Goal: Task Accomplishment & Management: Manage account settings

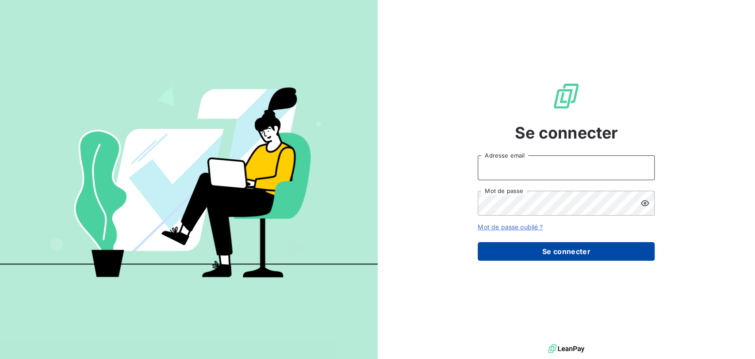
type input "[EMAIL_ADDRESS][DOMAIN_NAME]"
click at [508, 242] on button "Se connecter" at bounding box center [566, 251] width 177 height 19
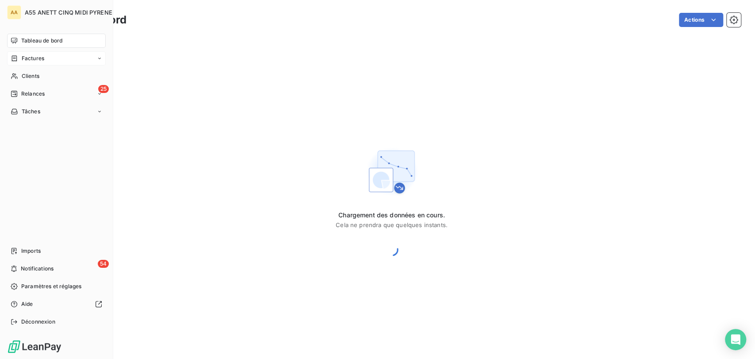
click at [25, 59] on span "Factures" at bounding box center [33, 58] width 23 height 8
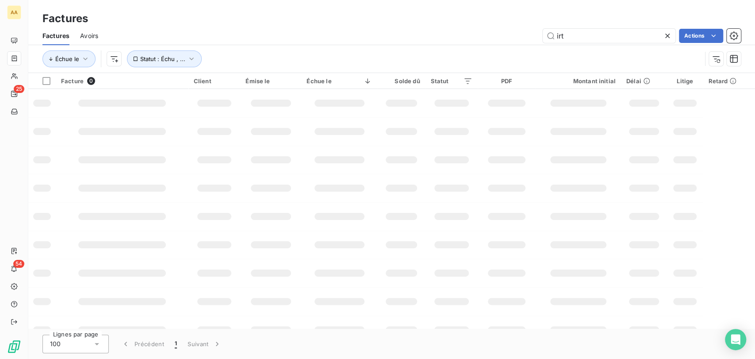
drag, startPoint x: 585, startPoint y: 33, endPoint x: 437, endPoint y: 34, distance: 147.8
click at [456, 36] on div "irt Actions" at bounding box center [425, 36] width 632 height 14
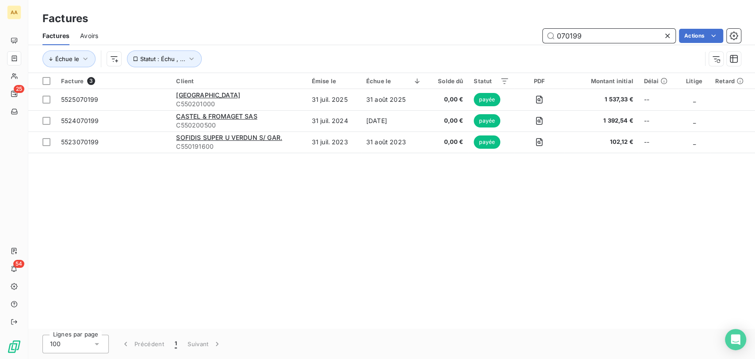
click at [559, 38] on input "070199" at bounding box center [609, 36] width 133 height 14
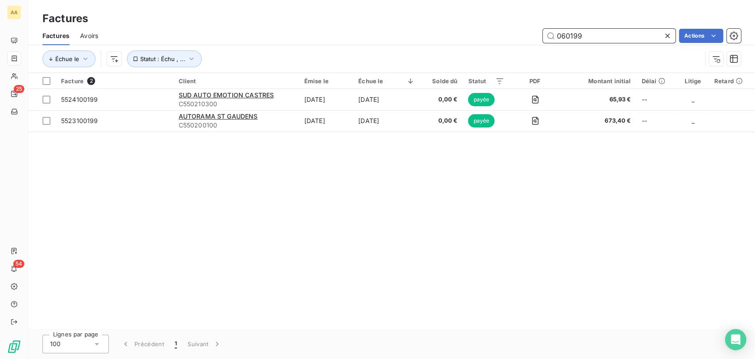
type input "060199"
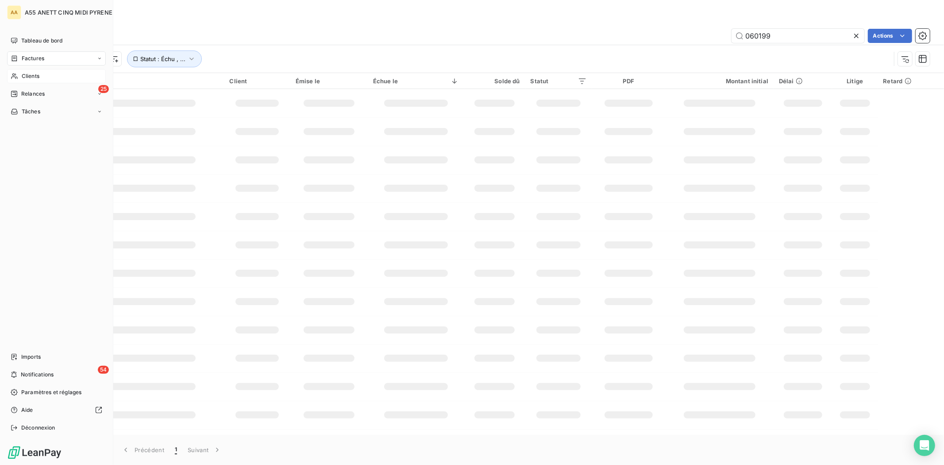
click at [18, 74] on icon at bounding box center [15, 76] width 8 height 7
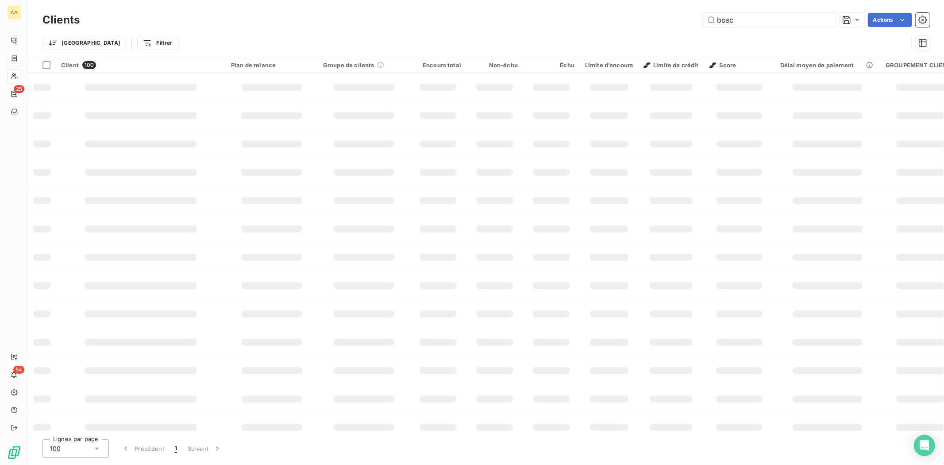
type input "bosc"
click at [749, 16] on input "bosc" at bounding box center [769, 20] width 133 height 14
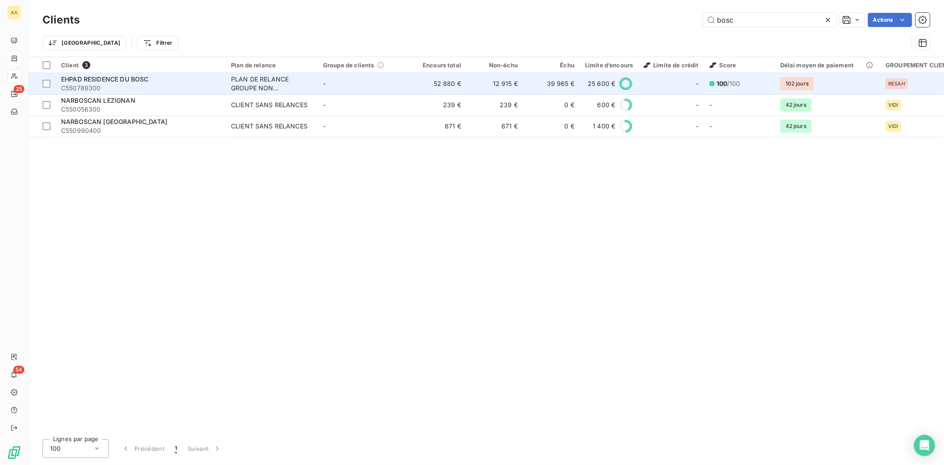
click at [279, 81] on div "PLAN DE RELANCE GROUPE NON AUTOMATIQUE" at bounding box center [271, 84] width 81 height 18
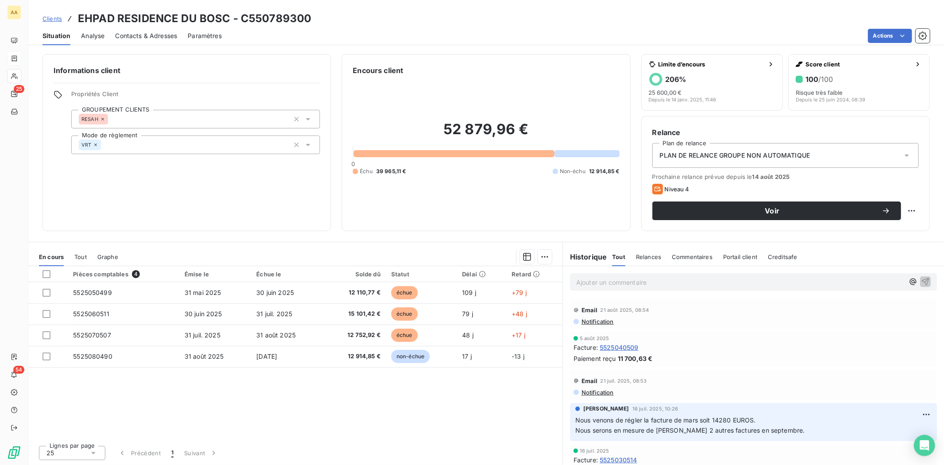
click at [631, 280] on p "Ajouter un commentaire ﻿" at bounding box center [740, 282] width 328 height 11
click at [755, 283] on span "mai en paiement - juin fin sept max - le reste fin octobre max et reprise des r…" at bounding box center [723, 281] width 294 height 8
click at [746, 330] on div "5 août 2025 Facture : 5525040509 Paiement reçu 11 700,63 €" at bounding box center [753, 348] width 381 height 38
click at [755, 283] on span "mai en paiement - juin fin sept max - le reste fin octobre max et reprise des r…" at bounding box center [723, 281] width 294 height 8
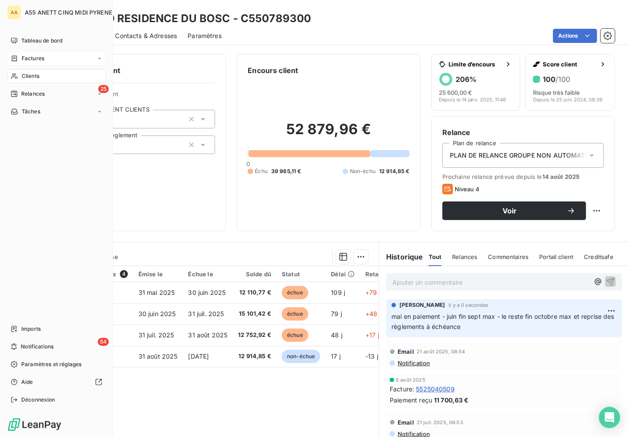
click at [14, 74] on icon at bounding box center [14, 76] width 6 height 6
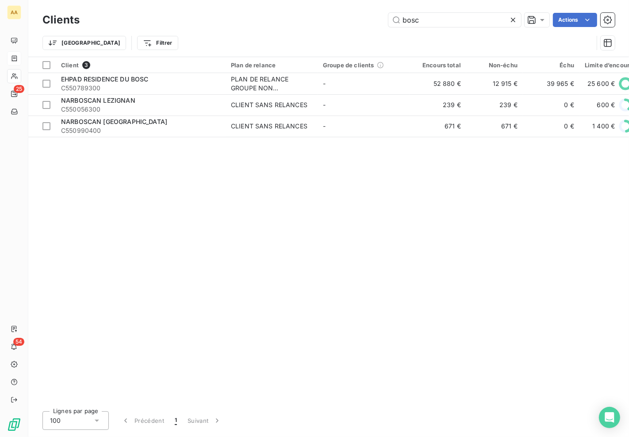
drag, startPoint x: 432, startPoint y: 16, endPoint x: 245, endPoint y: 23, distance: 187.3
click at [245, 23] on div "bosc Actions" at bounding box center [352, 20] width 525 height 14
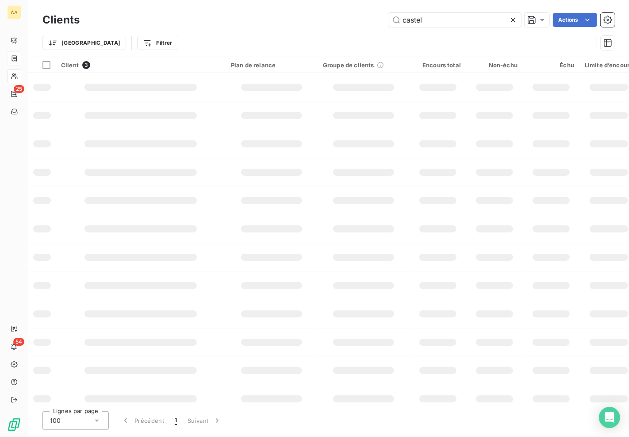
type input "castel"
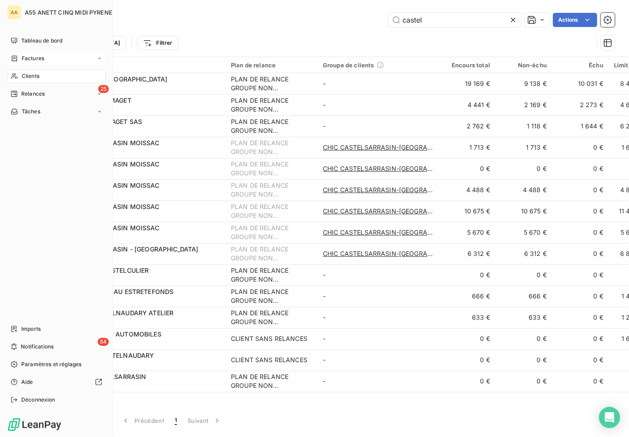
click at [9, 60] on div "Factures" at bounding box center [56, 58] width 99 height 14
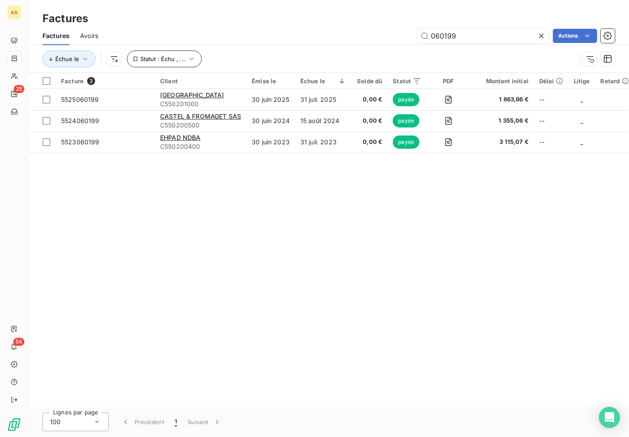
drag, startPoint x: 467, startPoint y: 36, endPoint x: 169, endPoint y: 50, distance: 298.1
click at [266, 49] on div "Factures Avoirs 060199 Actions Échue le Statut : Échu , ..." at bounding box center [328, 50] width 601 height 46
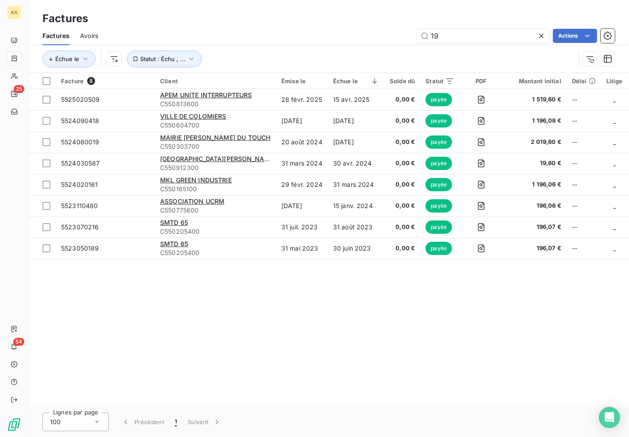
type input "1"
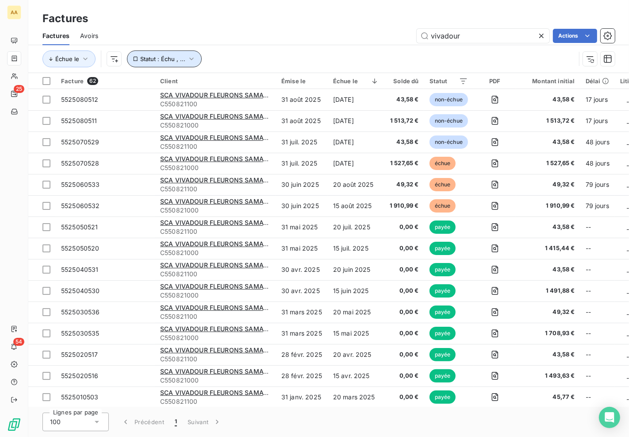
click at [162, 62] on span "Statut : Échu , ..." at bounding box center [162, 58] width 45 height 7
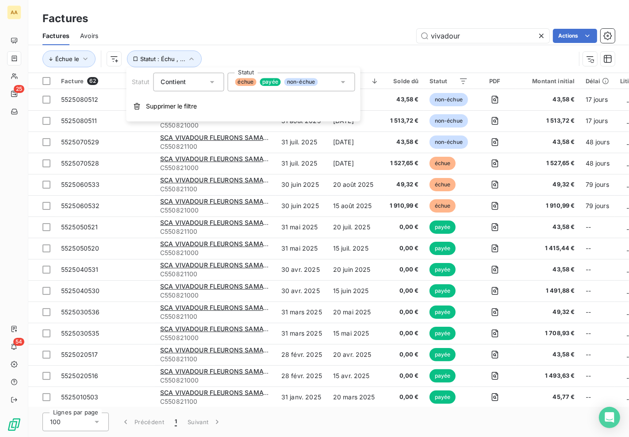
click at [272, 85] on span "payée" at bounding box center [270, 82] width 21 height 8
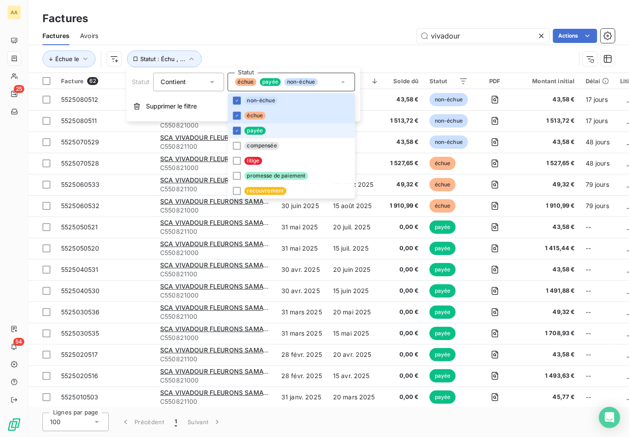
click at [237, 127] on div at bounding box center [237, 131] width 8 height 8
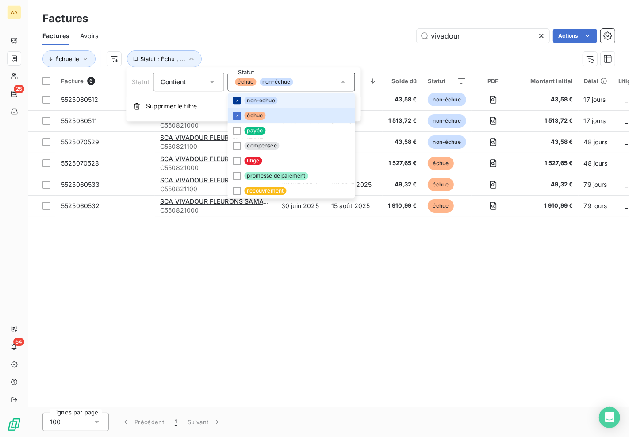
click at [236, 96] on div at bounding box center [237, 100] width 8 height 8
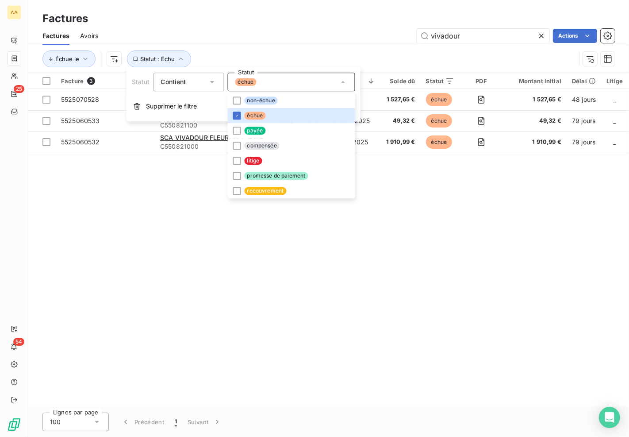
click at [351, 29] on div "vivadour Actions" at bounding box center [362, 36] width 506 height 14
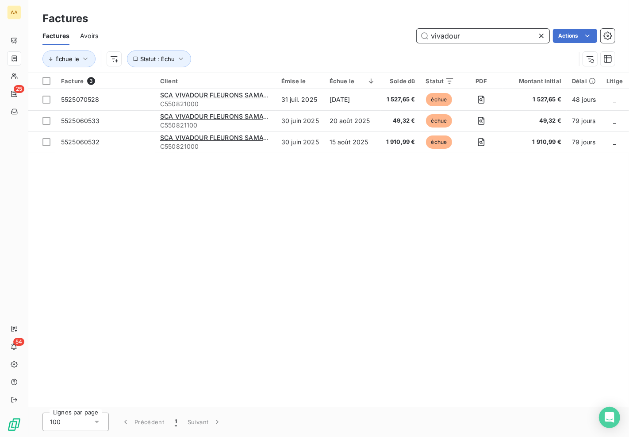
drag, startPoint x: 473, startPoint y: 34, endPoint x: 304, endPoint y: 33, distance: 168.1
click at [401, 38] on div "vivadour Actions" at bounding box center [362, 36] width 506 height 14
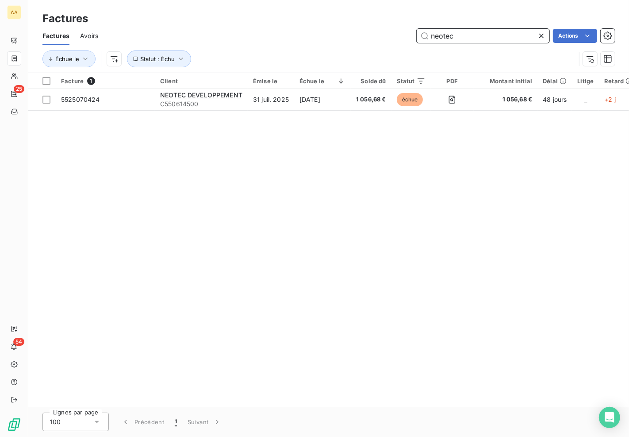
drag, startPoint x: 424, startPoint y: 33, endPoint x: 227, endPoint y: 33, distance: 196.5
click at [227, 33] on div "neotec Actions" at bounding box center [362, 36] width 506 height 14
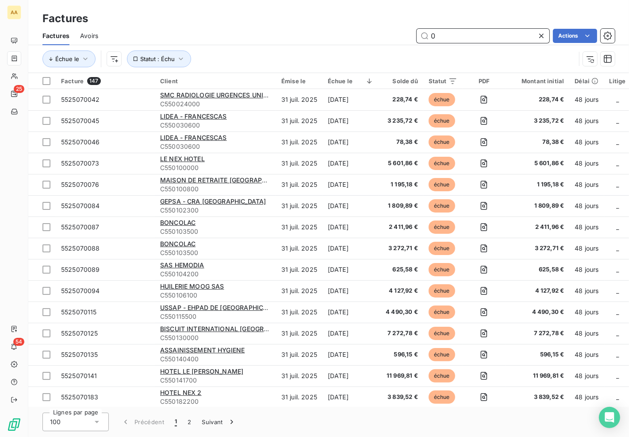
click at [461, 37] on input "0" at bounding box center [483, 36] width 133 height 14
type input "070199"
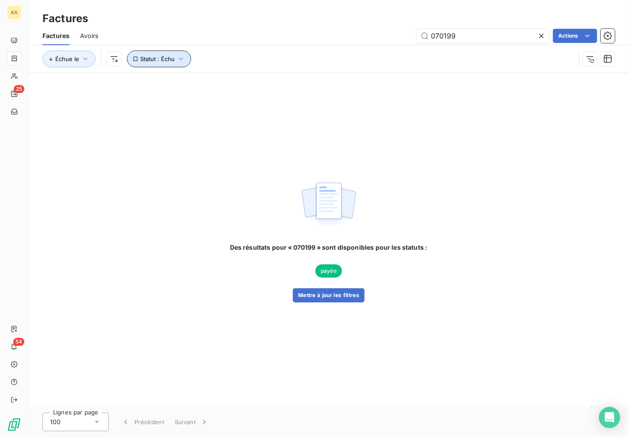
click at [165, 60] on span "Statut : Échu" at bounding box center [157, 58] width 35 height 7
click at [239, 79] on span "échue" at bounding box center [245, 82] width 21 height 8
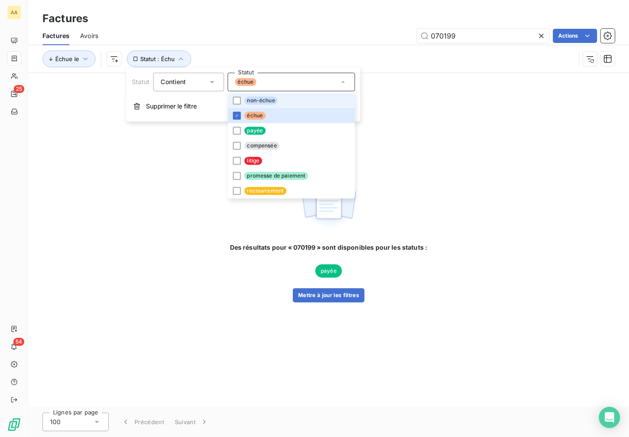
click at [248, 100] on span "non-échue" at bounding box center [260, 100] width 33 height 8
click at [187, 238] on div "Des résultats pour « 070199 » sont disponibles pour les statuts : payée Mettre …" at bounding box center [328, 240] width 601 height 334
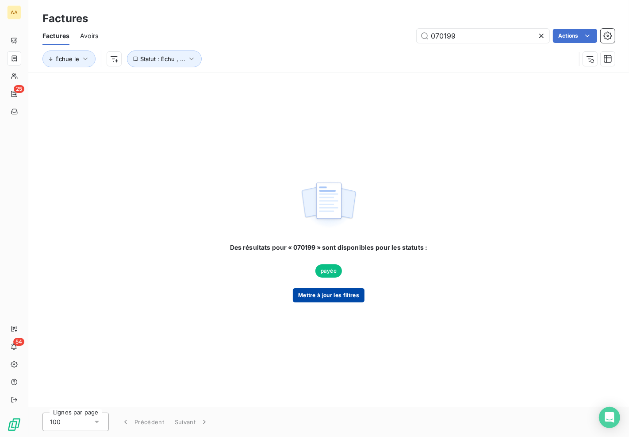
click at [319, 293] on button "Mettre à jour les filtres" at bounding box center [329, 295] width 72 height 14
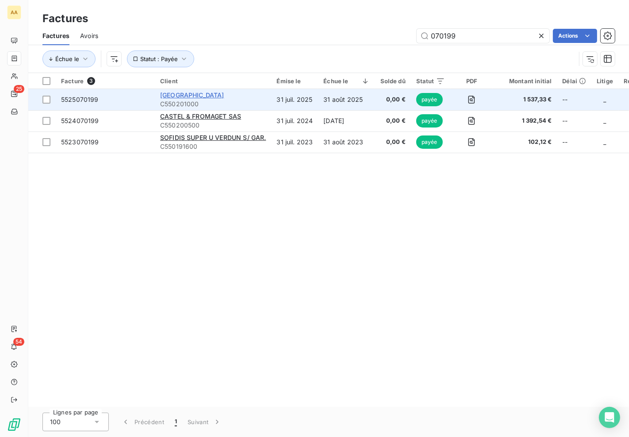
click at [189, 96] on span "[GEOGRAPHIC_DATA]" at bounding box center [192, 95] width 64 height 8
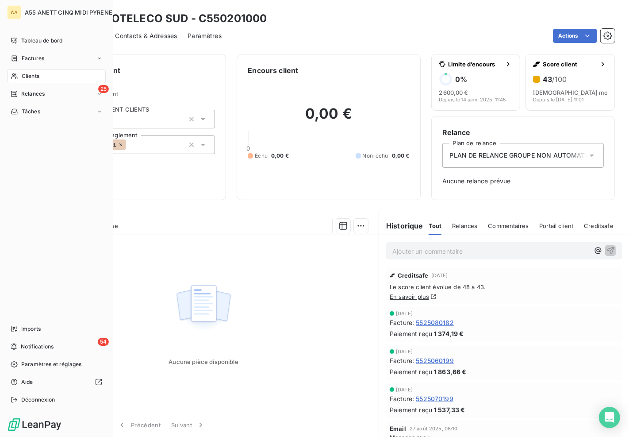
click at [26, 58] on span "Factures" at bounding box center [33, 58] width 23 height 8
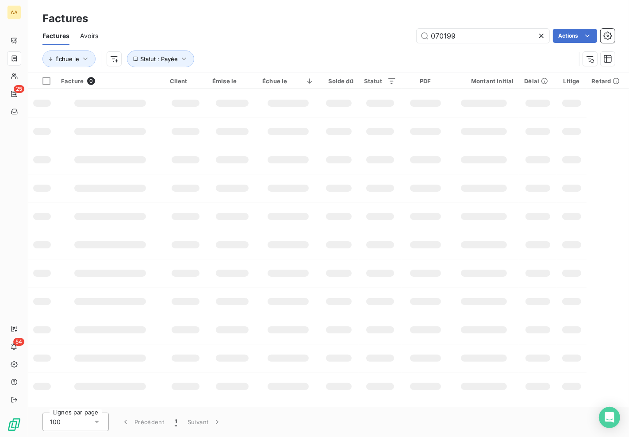
drag, startPoint x: 481, startPoint y: 40, endPoint x: 395, endPoint y: 46, distance: 86.9
click at [395, 46] on div "Factures Avoirs 070199 Actions Échue le Statut : Payée" at bounding box center [328, 50] width 601 height 46
drag, startPoint x: 471, startPoint y: 36, endPoint x: 361, endPoint y: 5, distance: 114.6
click at [322, 40] on div "080182 Actions" at bounding box center [362, 36] width 506 height 14
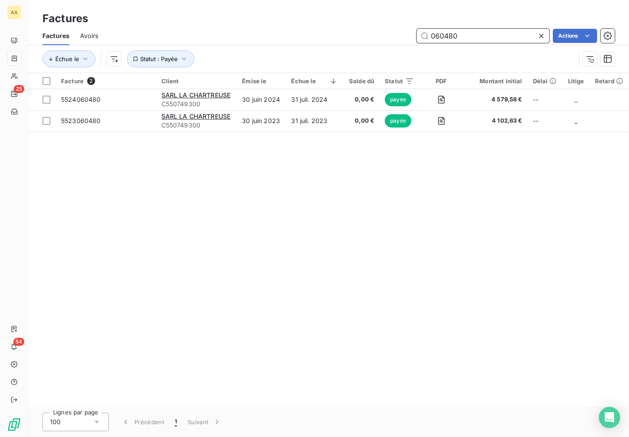
drag, startPoint x: 467, startPoint y: 38, endPoint x: 328, endPoint y: 42, distance: 139.0
click at [329, 42] on div "060480 Actions" at bounding box center [362, 36] width 506 height 14
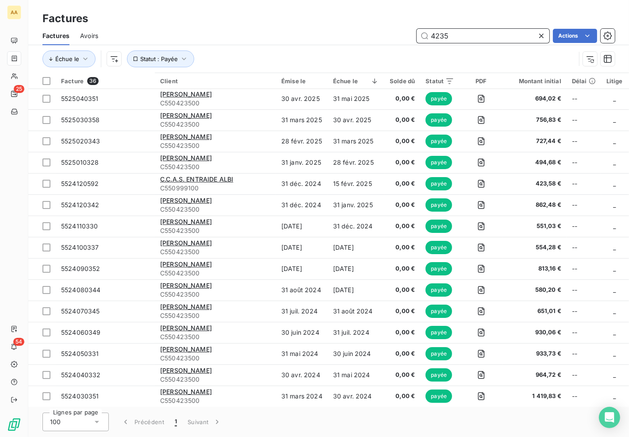
scroll to position [155, 0]
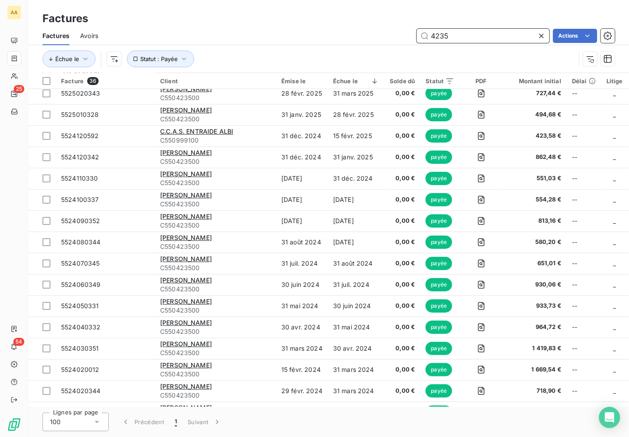
drag, startPoint x: 456, startPoint y: 36, endPoint x: 335, endPoint y: 36, distance: 121.2
click at [335, 36] on div "4235 Actions" at bounding box center [362, 36] width 506 height 14
type input "060022"
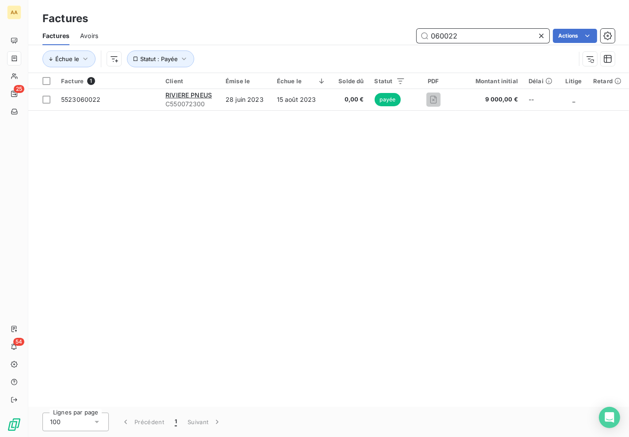
scroll to position [0, 0]
drag, startPoint x: 477, startPoint y: 35, endPoint x: 456, endPoint y: 35, distance: 20.4
click at [456, 35] on input "060022" at bounding box center [483, 36] width 133 height 14
click at [427, 36] on input "060022" at bounding box center [483, 36] width 133 height 14
drag, startPoint x: 179, startPoint y: 47, endPoint x: 177, endPoint y: 52, distance: 5.6
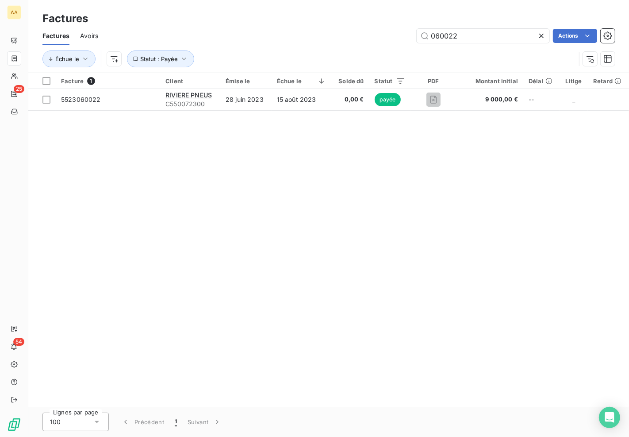
click at [179, 47] on div "Échue le Statut : Payée" at bounding box center [328, 58] width 573 height 27
click at [176, 55] on span "Statut : Payée" at bounding box center [159, 58] width 38 height 7
click at [248, 84] on span "payée" at bounding box center [245, 82] width 21 height 8
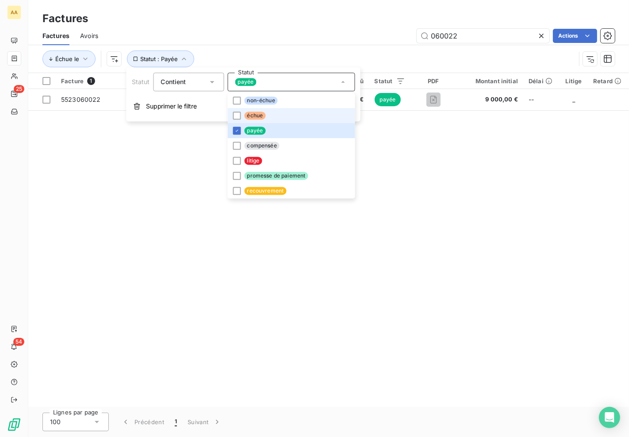
click at [246, 114] on span "échue" at bounding box center [254, 116] width 21 height 8
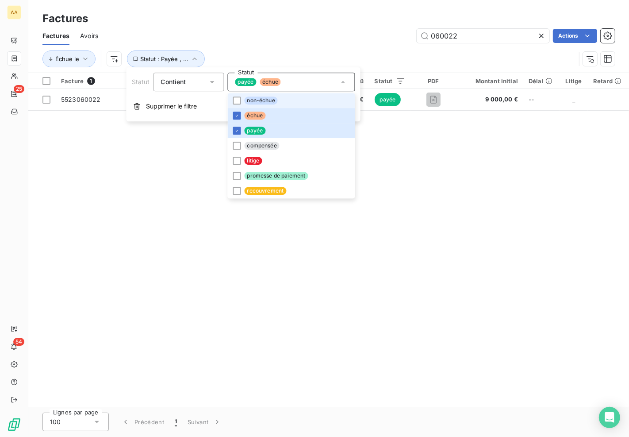
click at [257, 99] on span "non-échue" at bounding box center [260, 100] width 33 height 8
drag, startPoint x: 272, startPoint y: 6, endPoint x: 257, endPoint y: 0, distance: 16.4
click at [272, 6] on div "Factures Factures Avoirs 060022 Actions Échue le Statut : Payée , ..." at bounding box center [328, 36] width 601 height 73
